Goal: Task Accomplishment & Management: Manage account settings

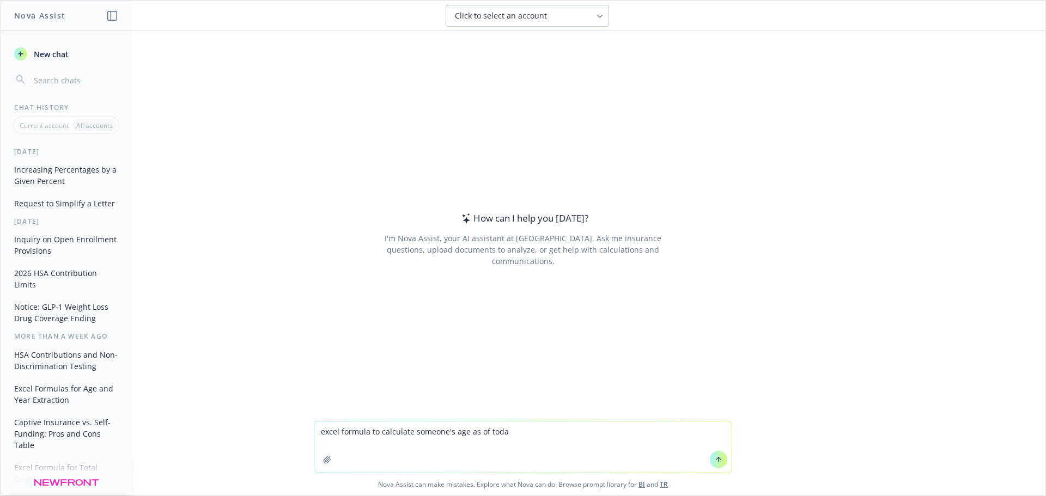
type textarea "excel formula to calculate someone's age as of today"
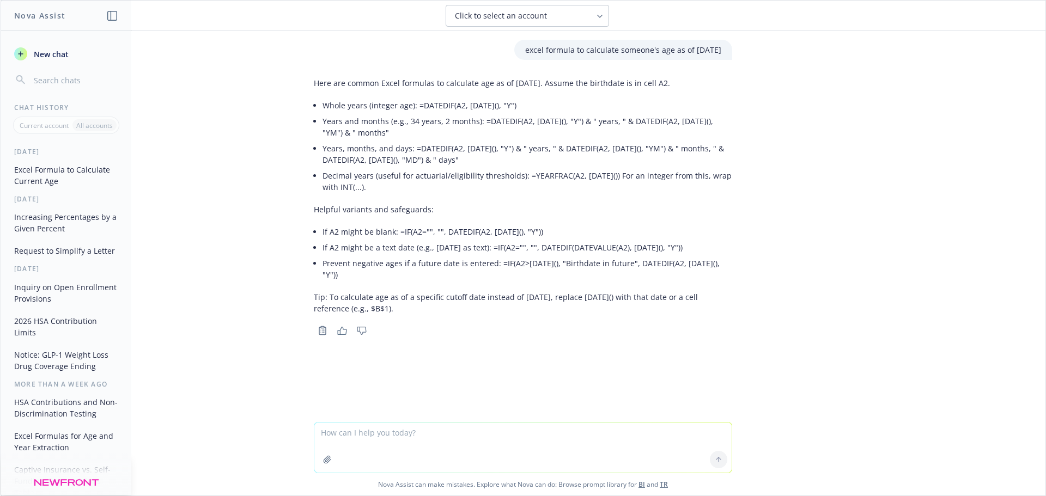
click at [386, 431] on textarea at bounding box center [522, 448] width 417 height 50
type textarea "generations based on birth year"
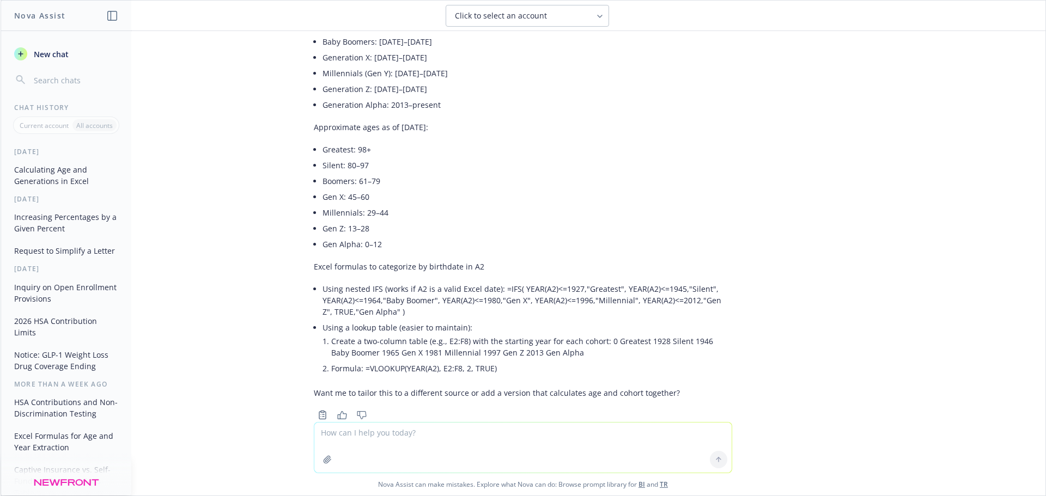
scroll to position [433, 0]
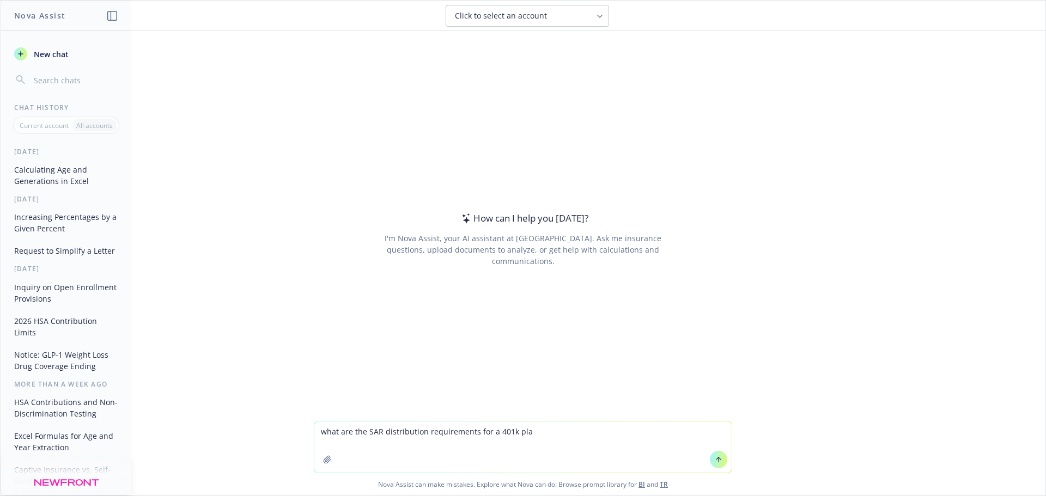
type textarea "what are the SAR distribution requirements for a 401k plan"
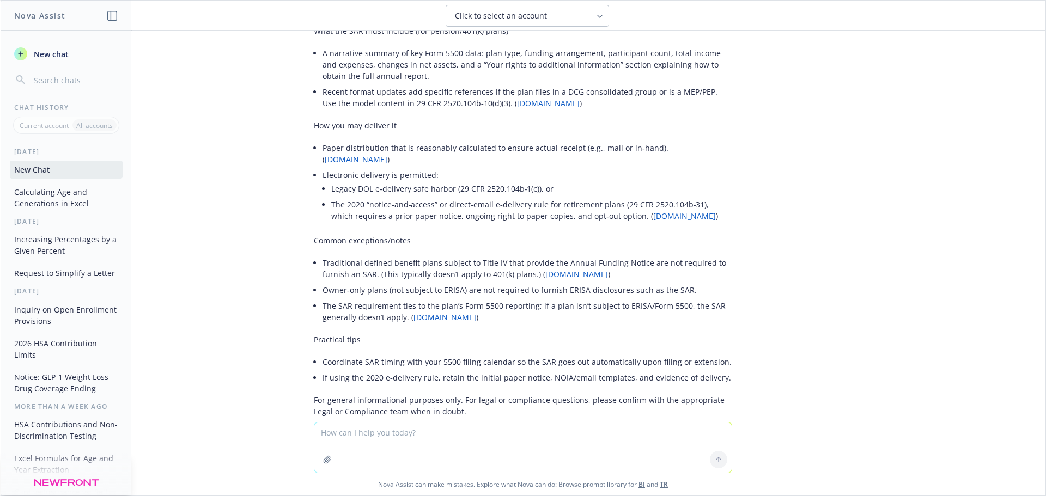
scroll to position [295, 0]
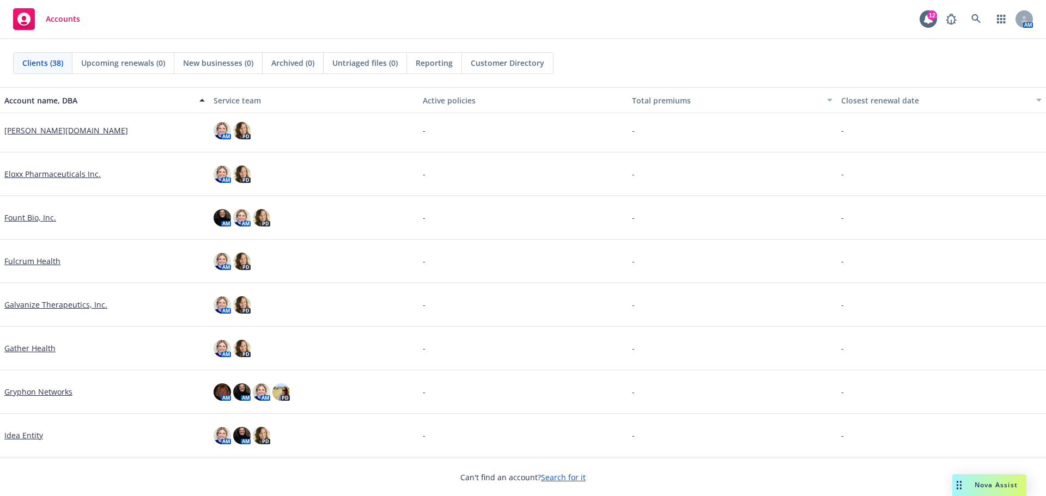
scroll to position [408, 0]
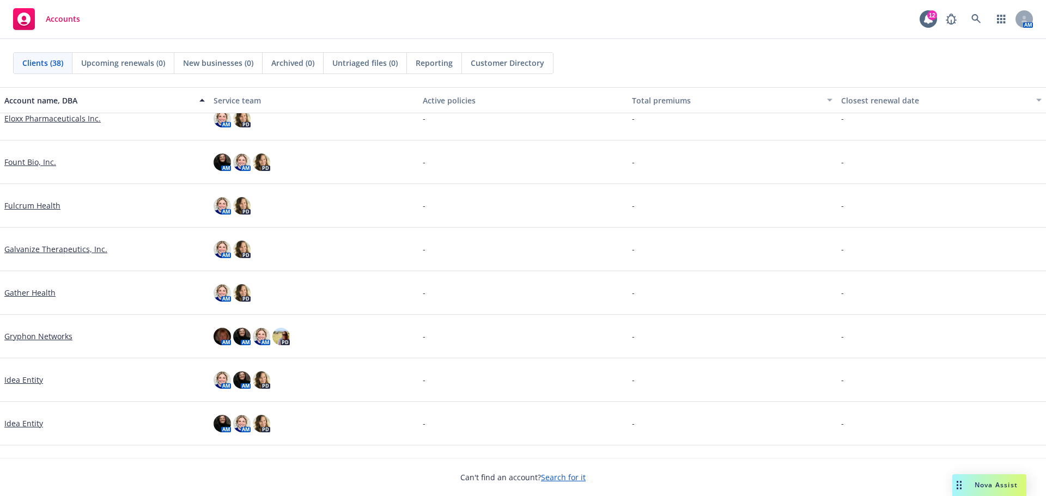
click at [78, 244] on link "Galvanize Therapeutics, Inc." at bounding box center [55, 248] width 103 height 11
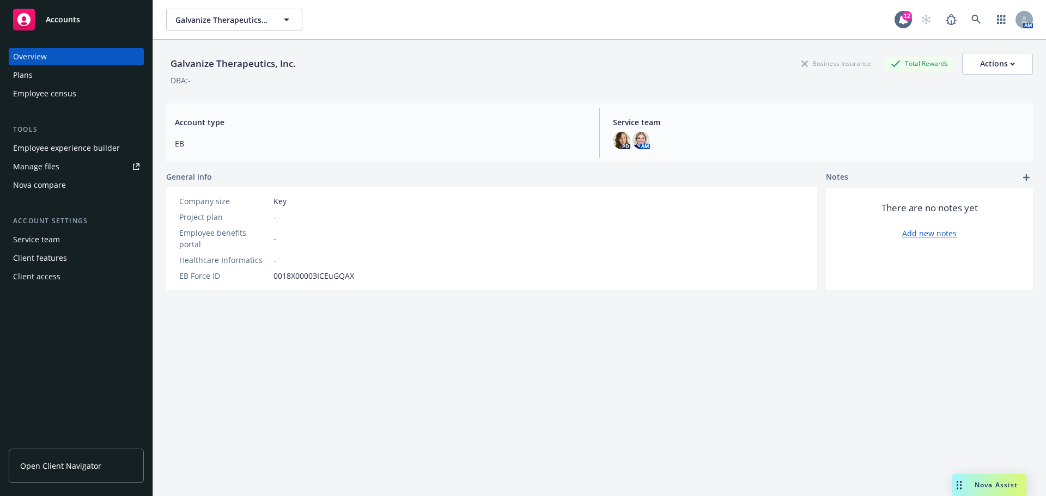
click at [17, 75] on div "Plans" at bounding box center [23, 74] width 20 height 17
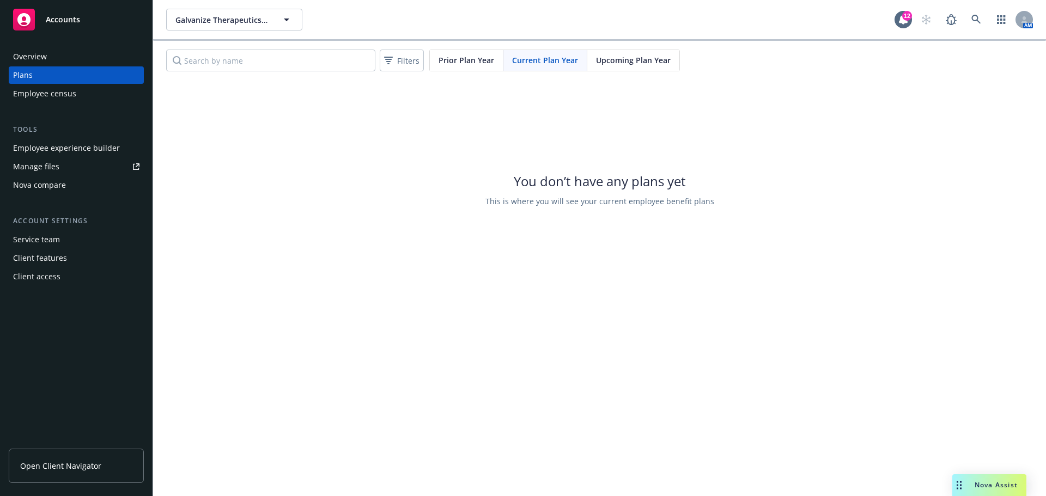
click at [631, 55] on span "Upcoming Plan Year" at bounding box center [633, 59] width 75 height 11
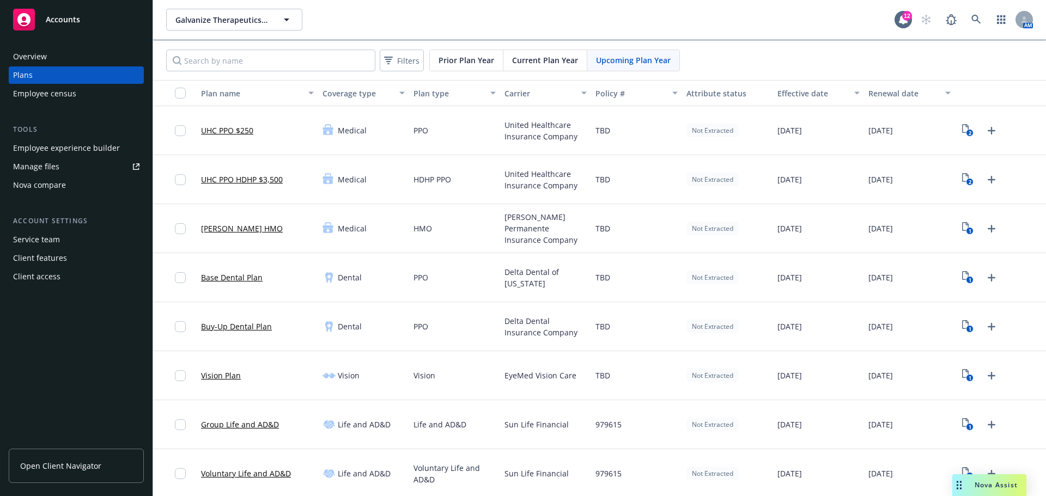
click at [51, 59] on div "Overview" at bounding box center [76, 56] width 126 height 17
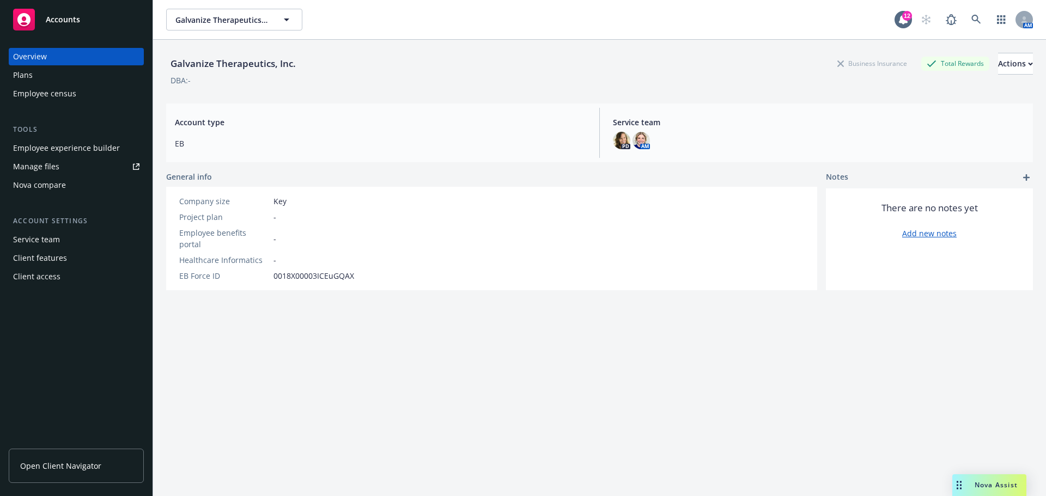
click at [43, 75] on div "Plans" at bounding box center [76, 74] width 126 height 17
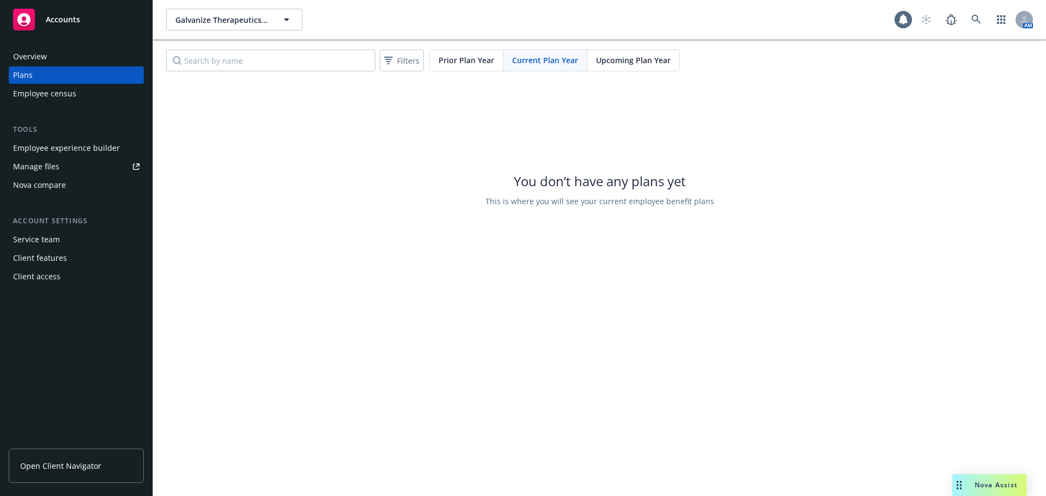
click at [650, 60] on span "Upcoming Plan Year" at bounding box center [633, 59] width 75 height 11
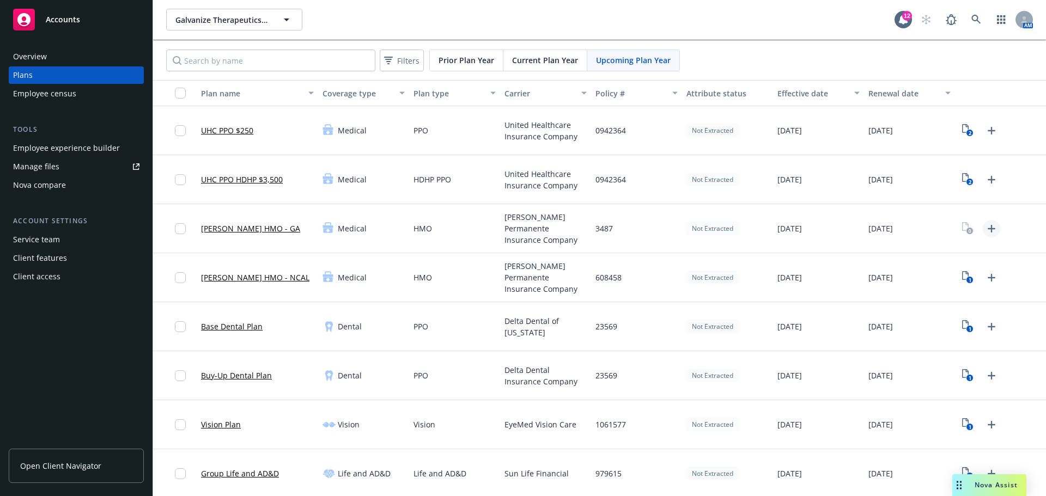
click at [985, 227] on icon "Upload Plan Documents" at bounding box center [991, 228] width 13 height 13
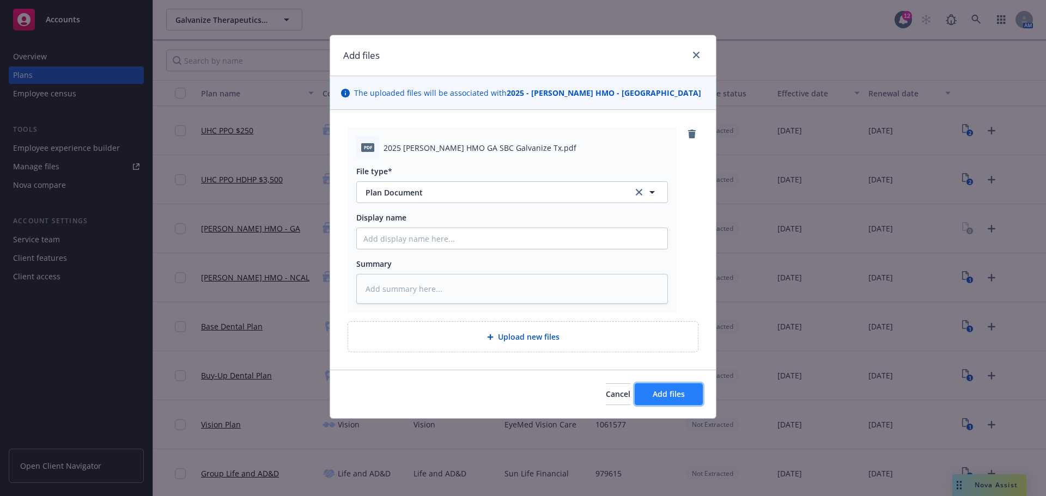
click at [675, 394] on span "Add files" at bounding box center [668, 394] width 32 height 10
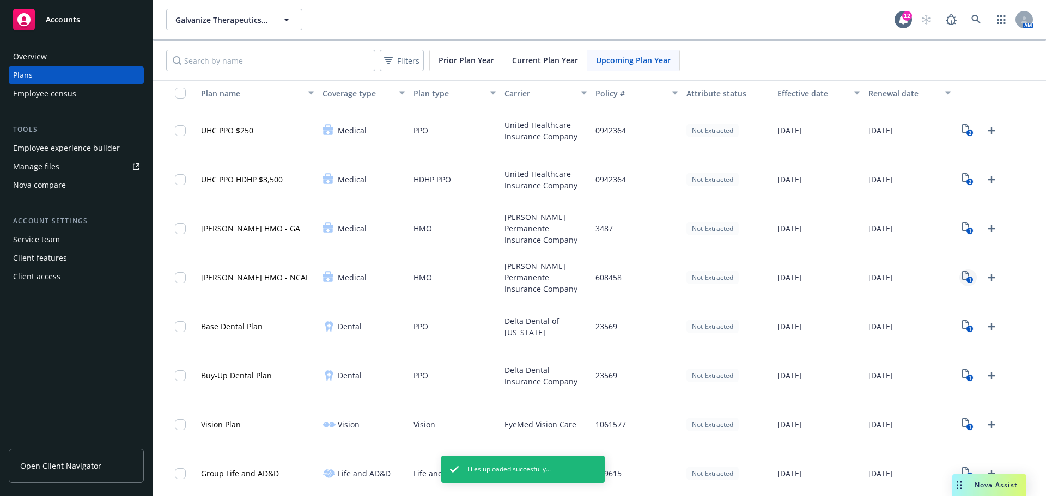
click at [962, 276] on icon "1" at bounding box center [967, 277] width 11 height 13
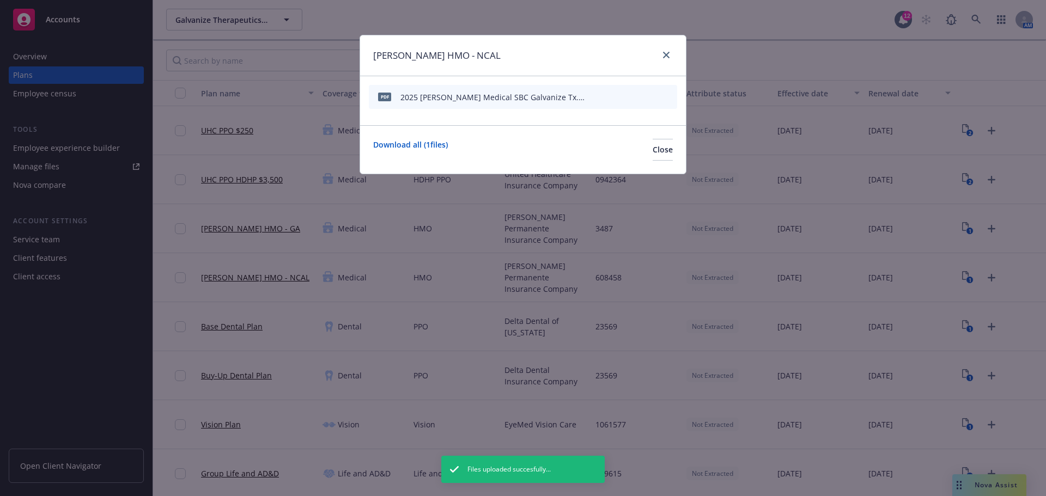
click at [670, 93] on icon "archive file" at bounding box center [667, 96] width 8 height 9
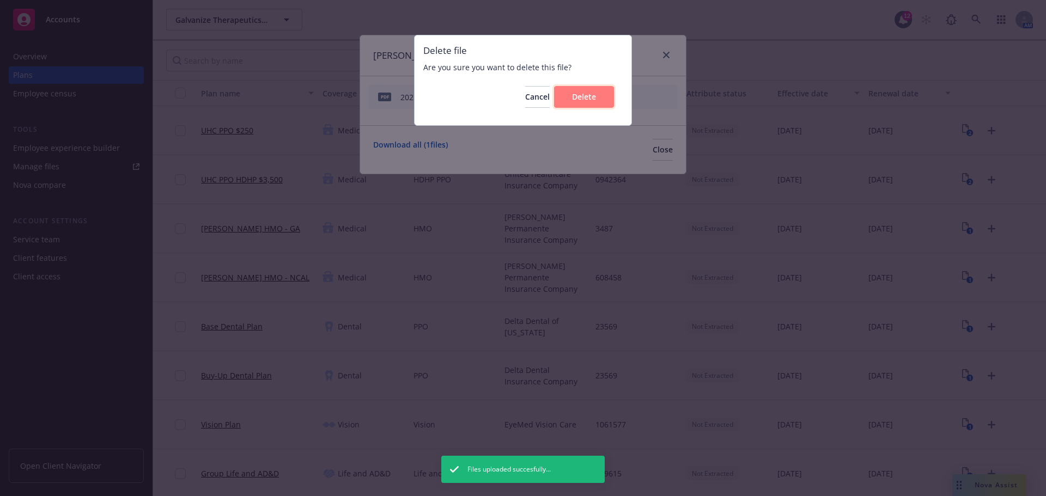
click at [576, 102] on button "Delete" at bounding box center [584, 97] width 60 height 22
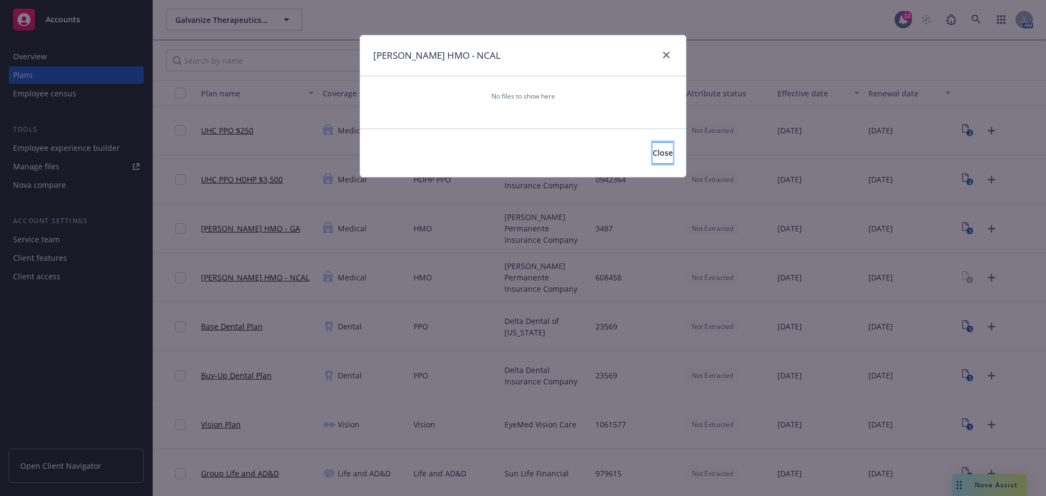
click at [658, 149] on button "Close" at bounding box center [662, 153] width 20 height 22
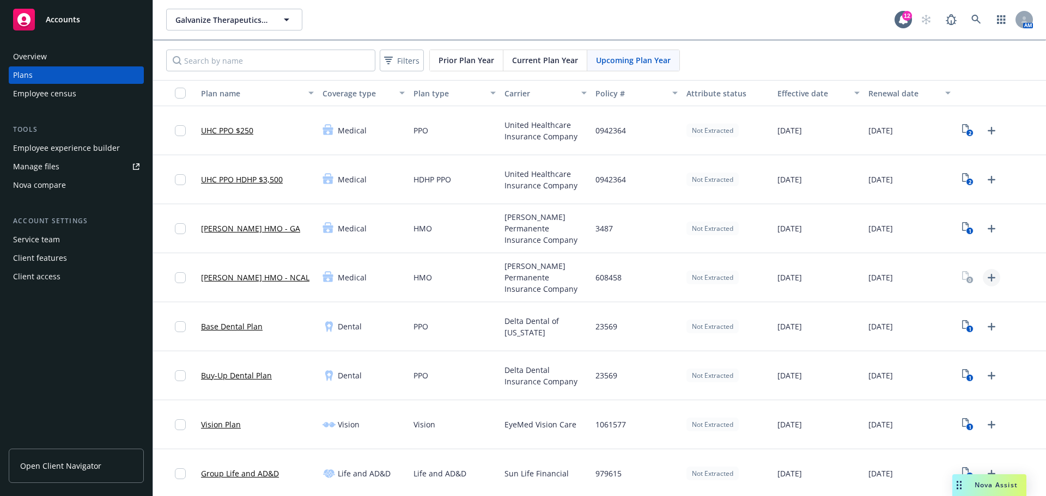
click at [986, 277] on icon "Upload Plan Documents" at bounding box center [991, 277] width 13 height 13
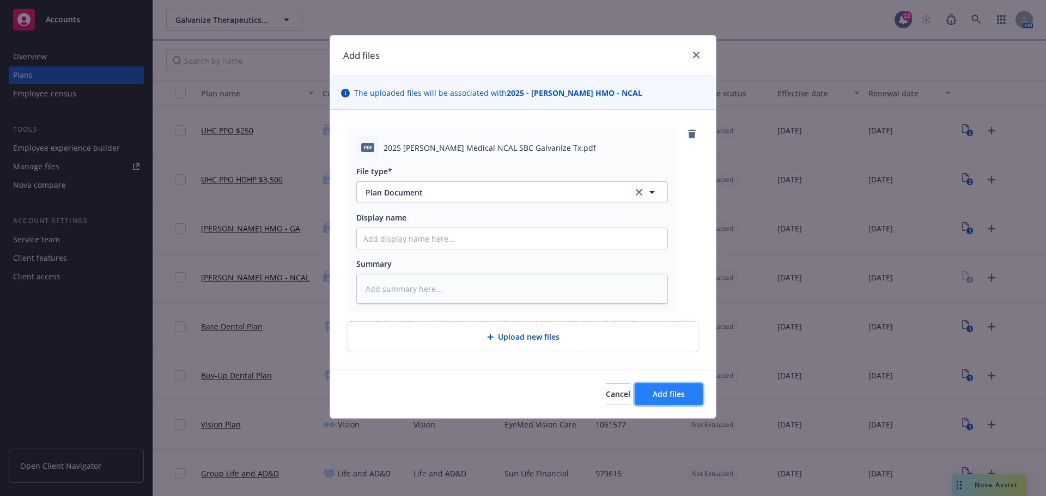
click at [682, 392] on span "Add files" at bounding box center [668, 394] width 32 height 10
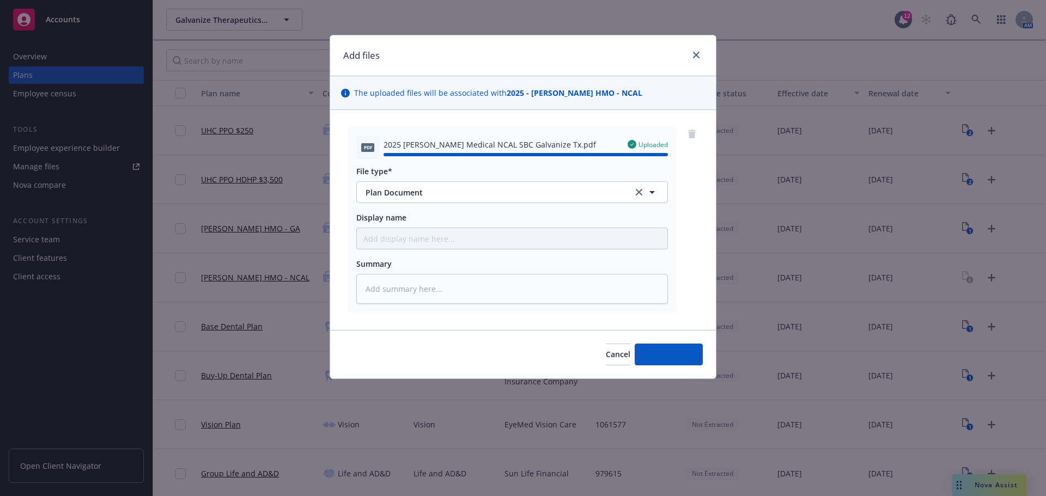
type textarea "x"
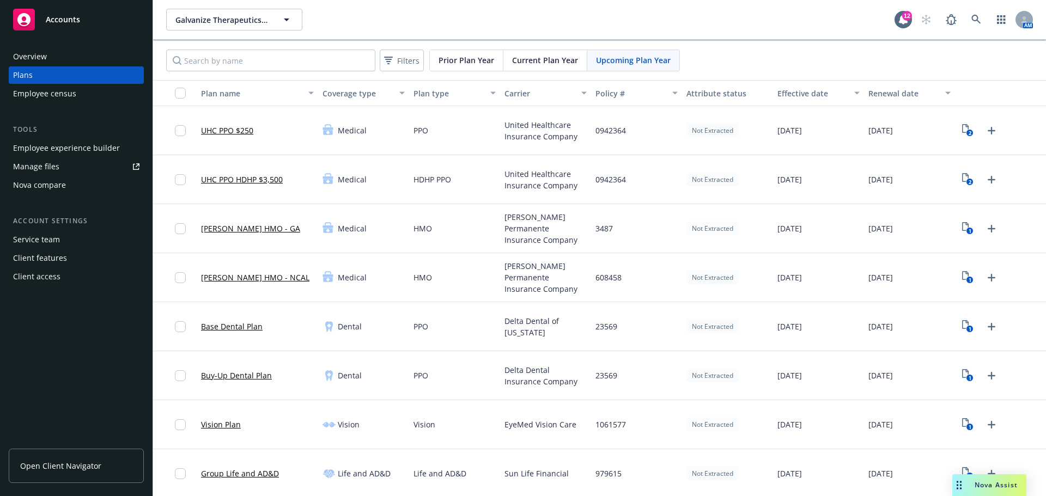
drag, startPoint x: 65, startPoint y: 470, endPoint x: 93, endPoint y: 467, distance: 28.5
click at [65, 470] on span "Open Client Navigator" at bounding box center [60, 465] width 81 height 11
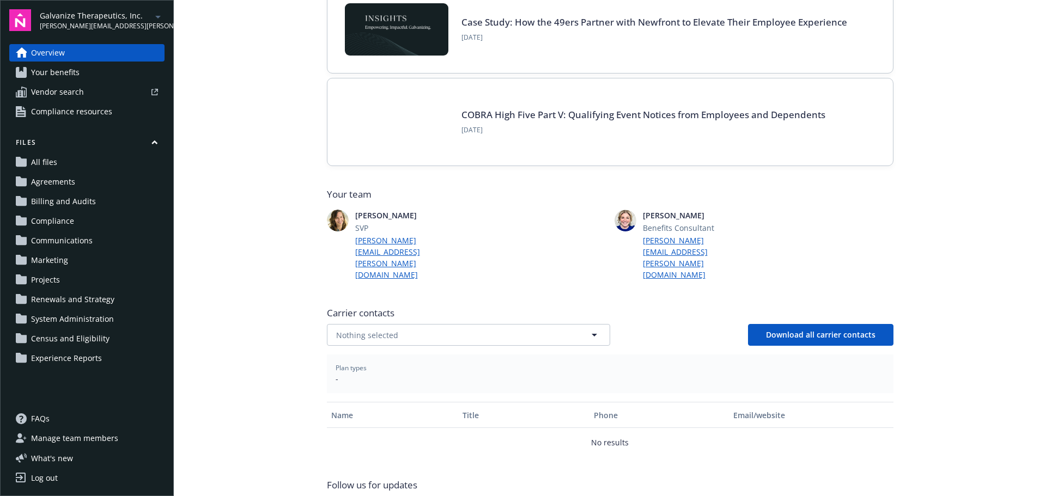
scroll to position [178, 0]
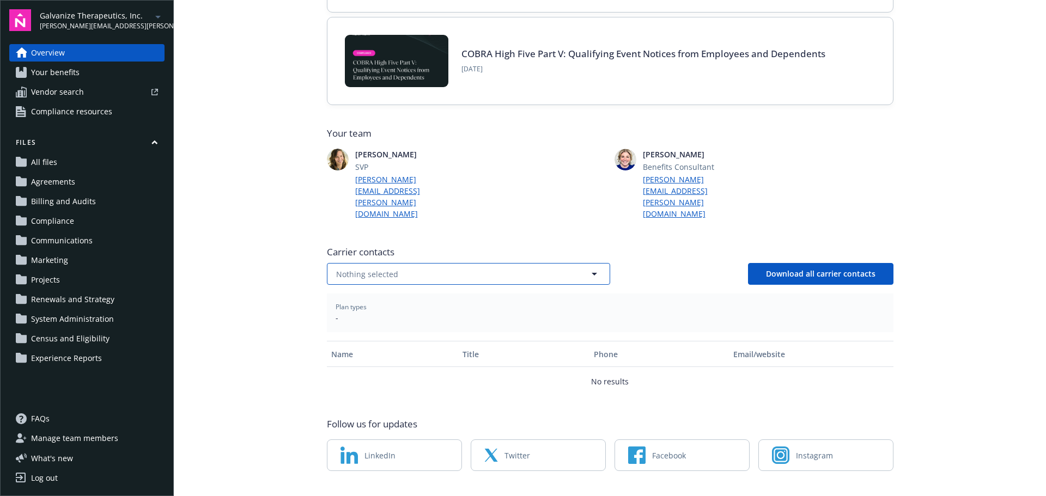
click at [370, 263] on button "Nothing selected" at bounding box center [468, 274] width 283 height 22
click at [242, 255] on main "Welcome to Navigator Newfront news View all news Case Study: How the 49ers Part…" at bounding box center [610, 248] width 872 height 496
